Goal: Navigation & Orientation: Find specific page/section

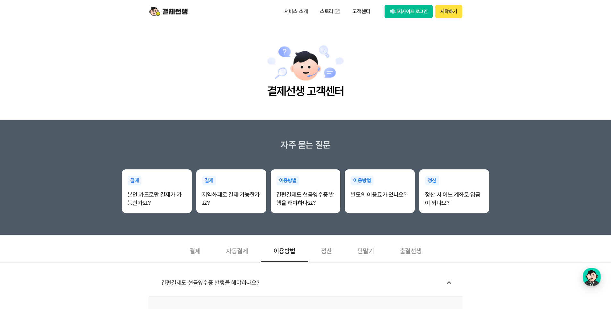
click at [184, 11] on img at bounding box center [168, 11] width 38 height 12
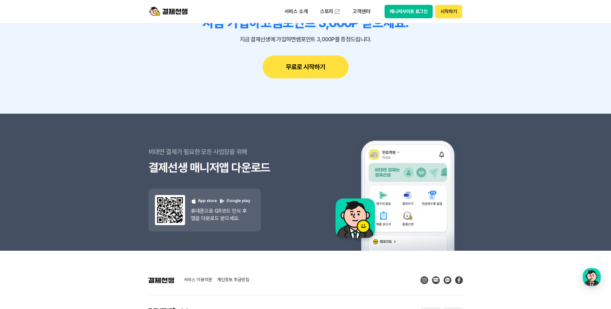
scroll to position [5760, 0]
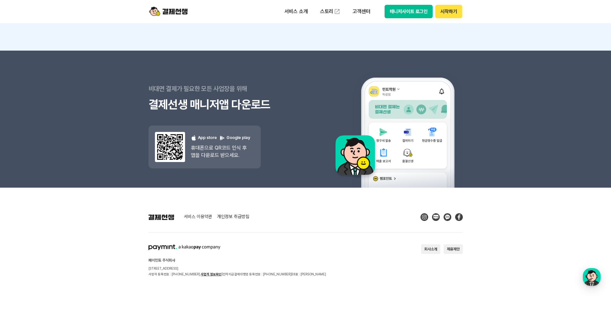
click at [433, 251] on button "회사소개" at bounding box center [430, 250] width 19 height 10
click at [231, 218] on link "개인정보 취급방침" at bounding box center [233, 218] width 32 height 6
click at [167, 12] on img at bounding box center [168, 11] width 38 height 12
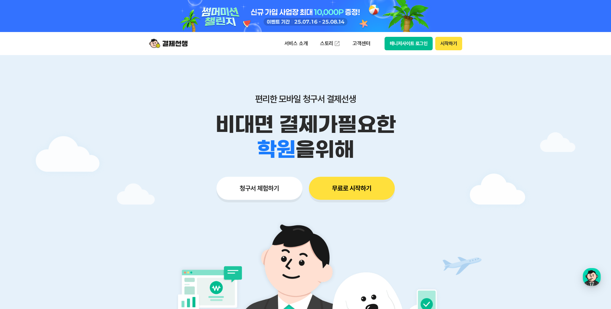
click at [412, 40] on button "매니저사이트 로그인" at bounding box center [408, 43] width 48 height 13
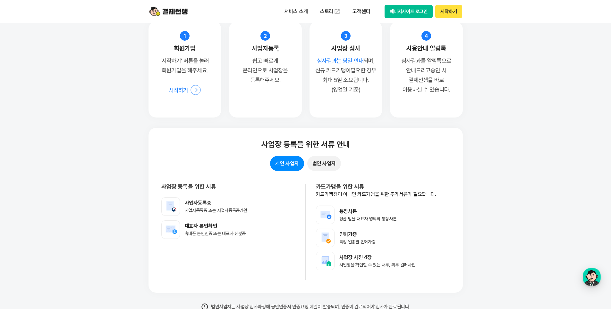
scroll to position [5173, 0]
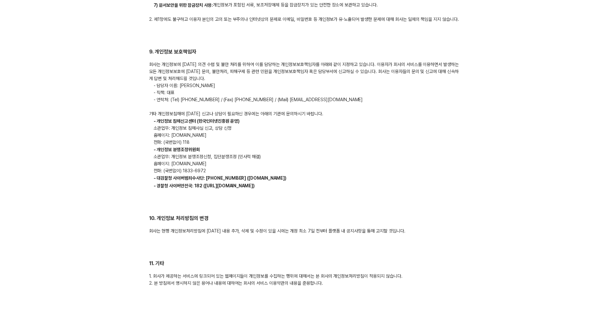
scroll to position [1984, 0]
